Goal: Task Accomplishment & Management: Use online tool/utility

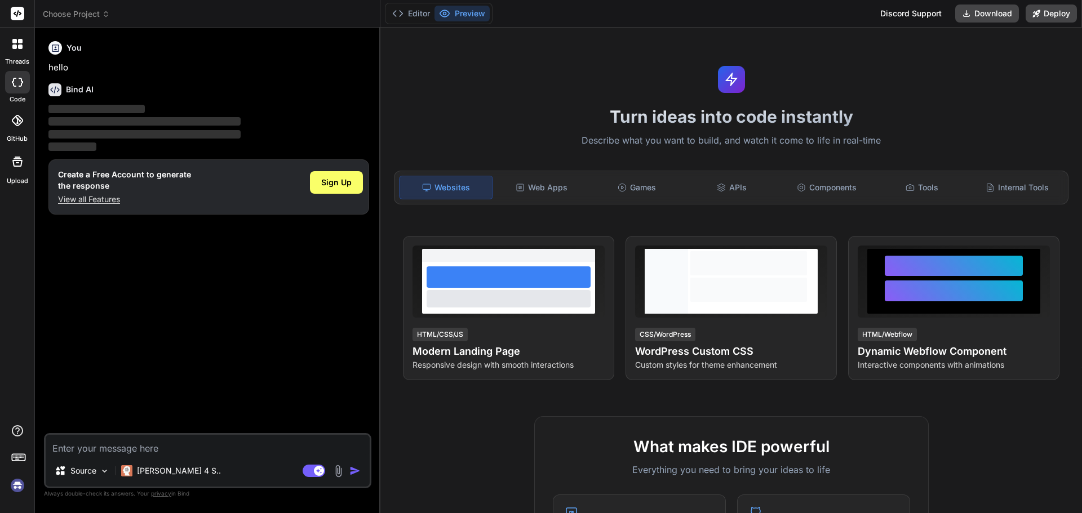
type textarea "x"
click at [331, 180] on span "Sign Up" at bounding box center [336, 182] width 30 height 11
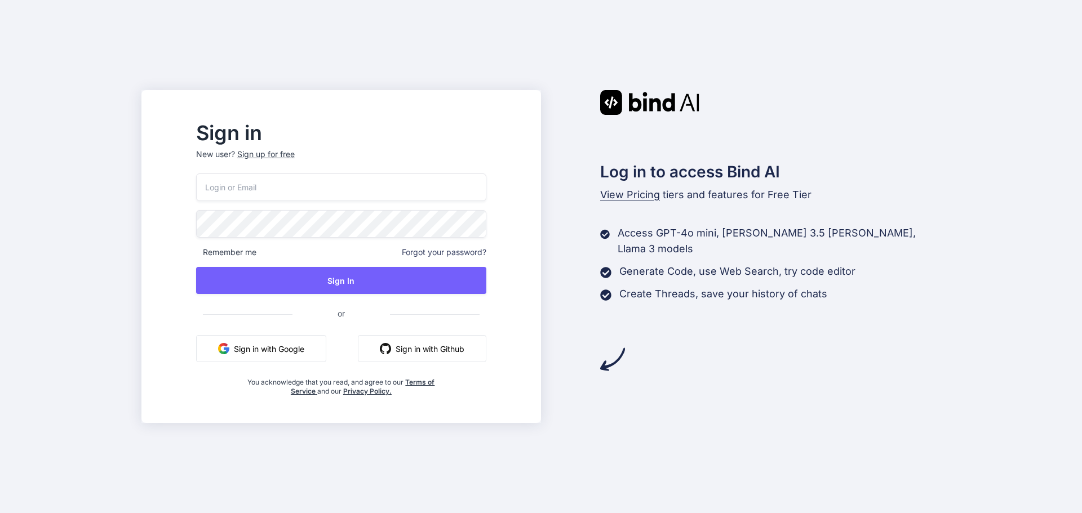
click at [330, 182] on input "email" at bounding box center [341, 187] width 290 height 28
click at [315, 350] on button "Sign in with Google" at bounding box center [261, 348] width 130 height 27
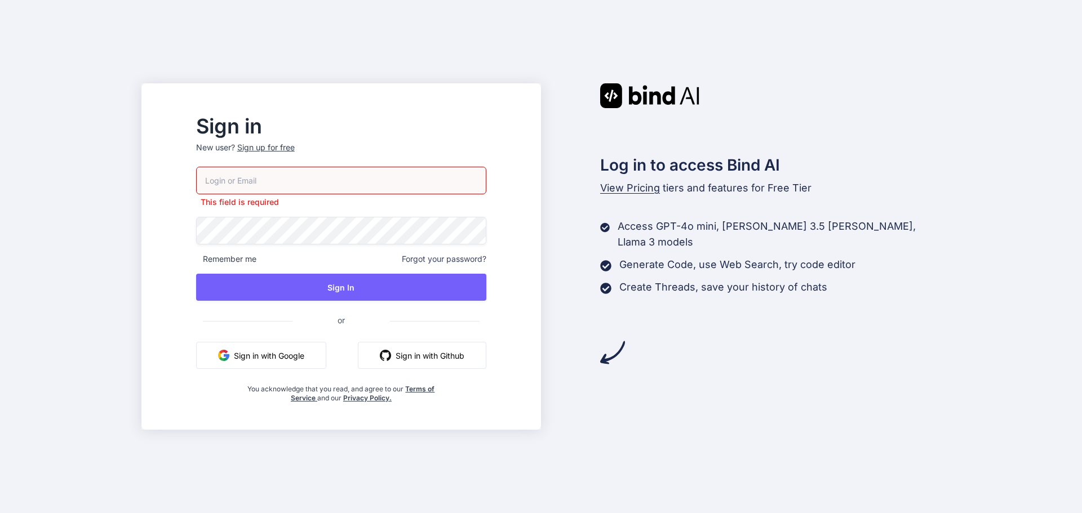
click at [322, 174] on input "email" at bounding box center [341, 181] width 290 height 28
click at [287, 356] on button "Sign in with Google" at bounding box center [261, 355] width 130 height 27
